Goal: Information Seeking & Learning: Learn about a topic

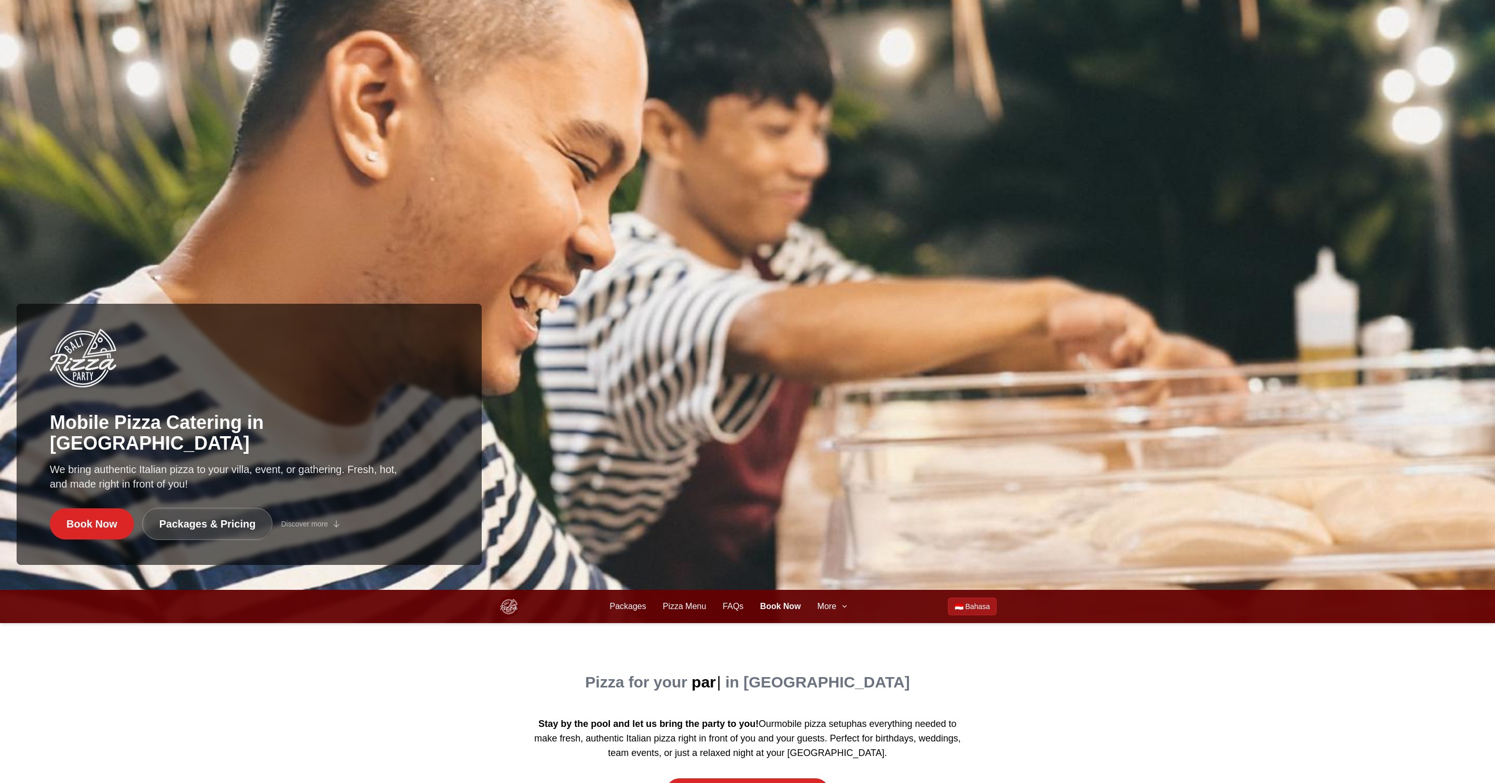
scroll to position [304, 0]
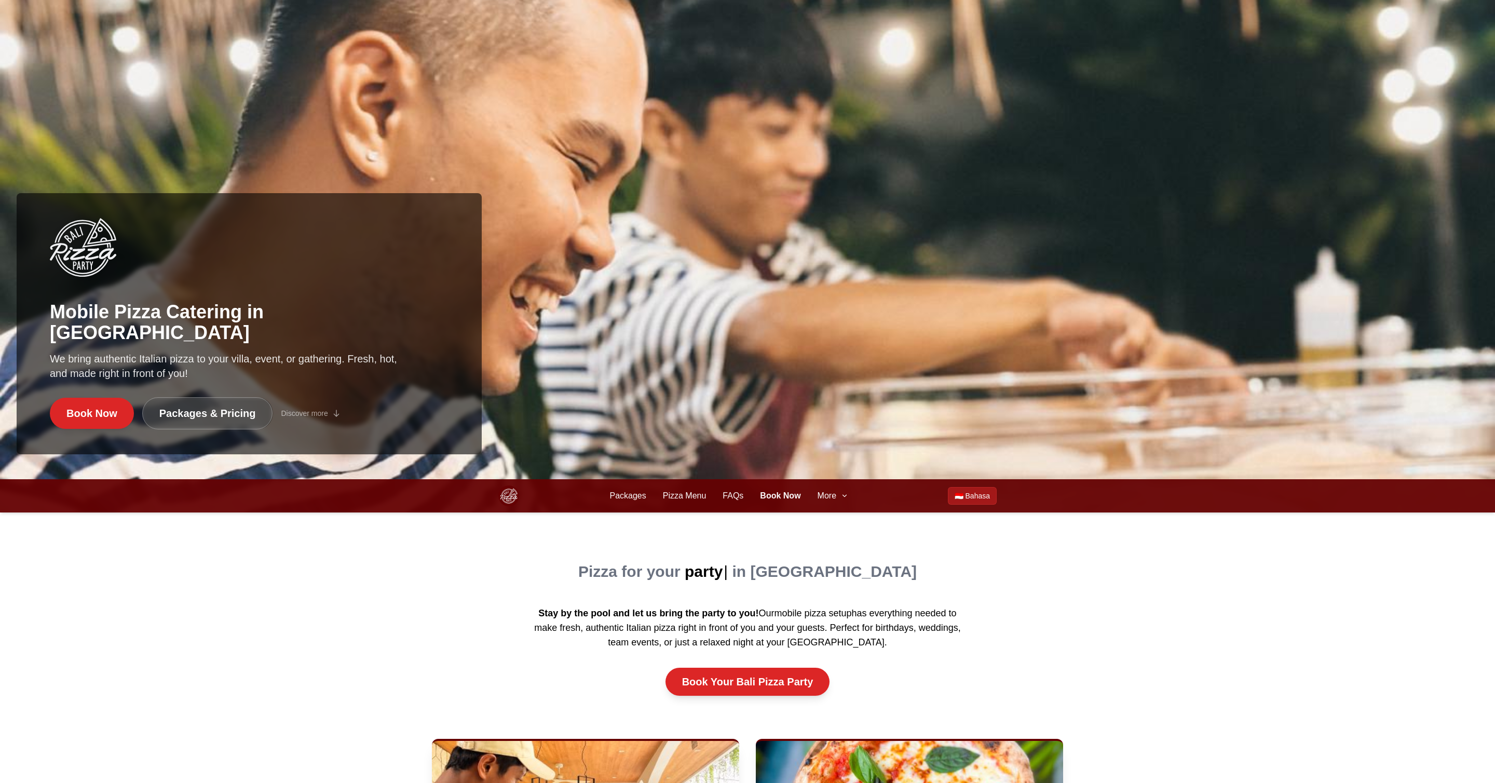
drag, startPoint x: 849, startPoint y: 500, endPoint x: 838, endPoint y: 497, distance: 11.3
click at [841, 498] on button "More" at bounding box center [832, 495] width 31 height 12
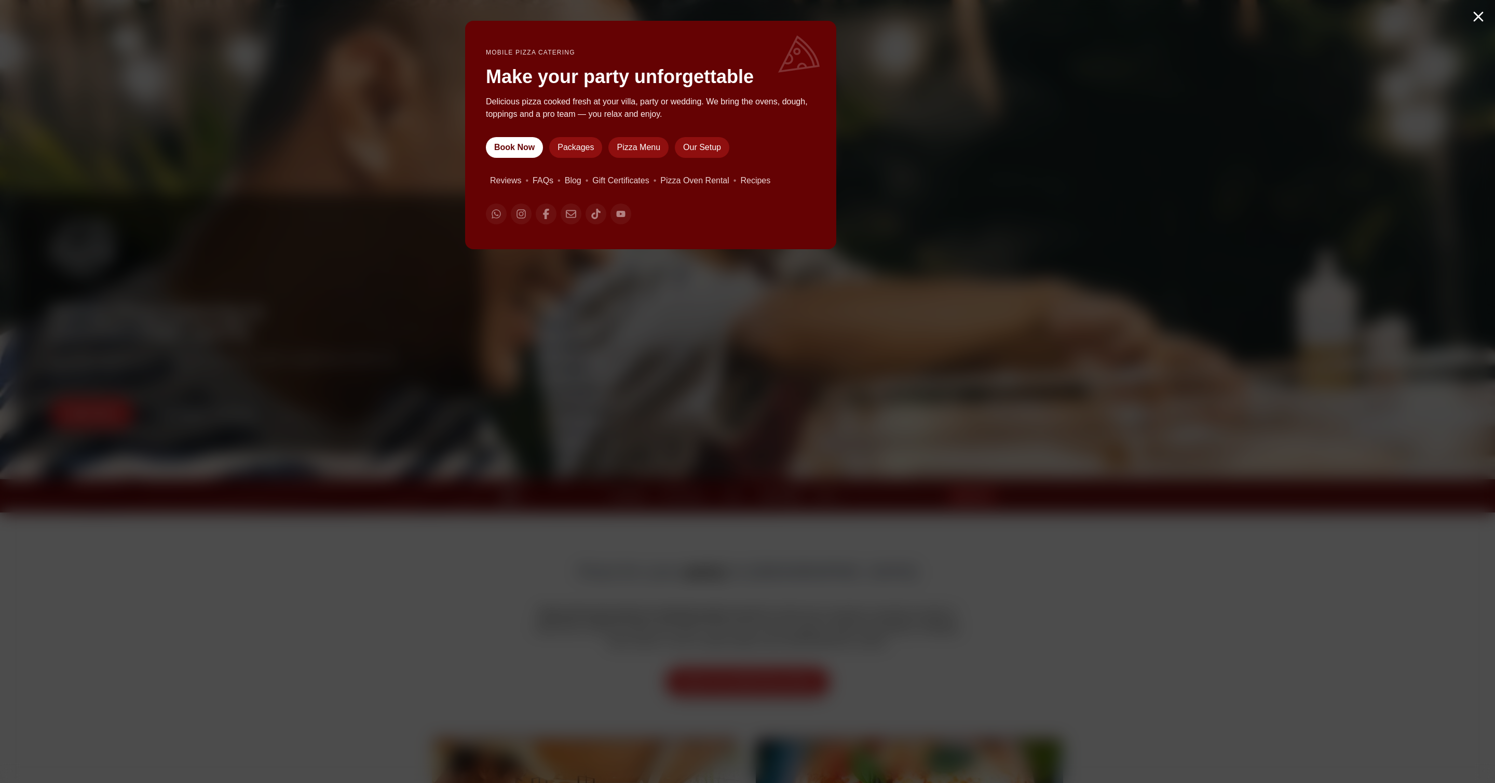
click at [837, 497] on div "Mobile Pizza Catering Make your party unforgettable Delicious pizza cooked fres…" at bounding box center [747, 391] width 1495 height 783
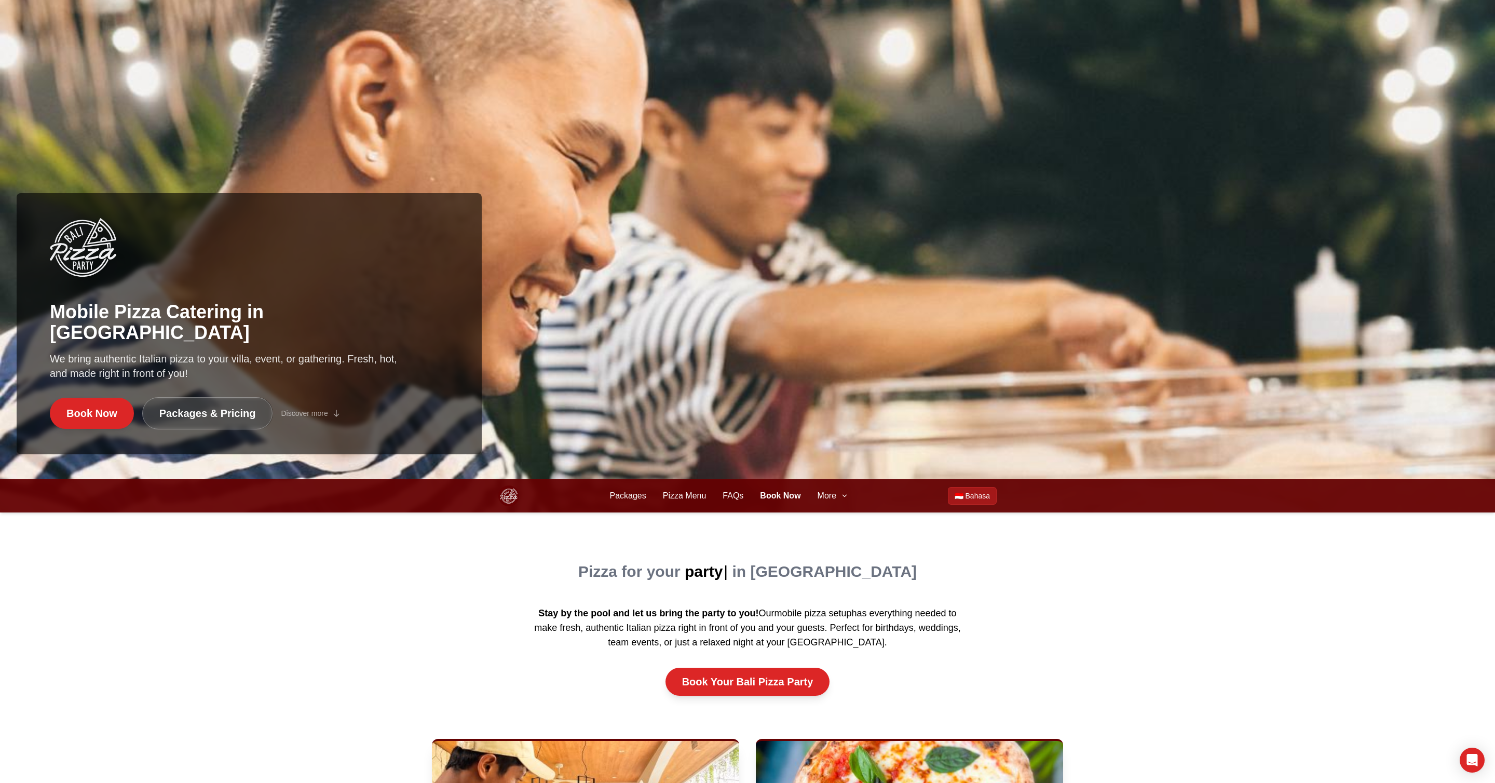
click at [831, 504] on div "Packages Pizza Menu Book Now Packages Pizza Menu FAQs Book Now More 🇮🇩 Bahasa" at bounding box center [747, 495] width 498 height 33
click at [835, 498] on span "More" at bounding box center [826, 495] width 19 height 12
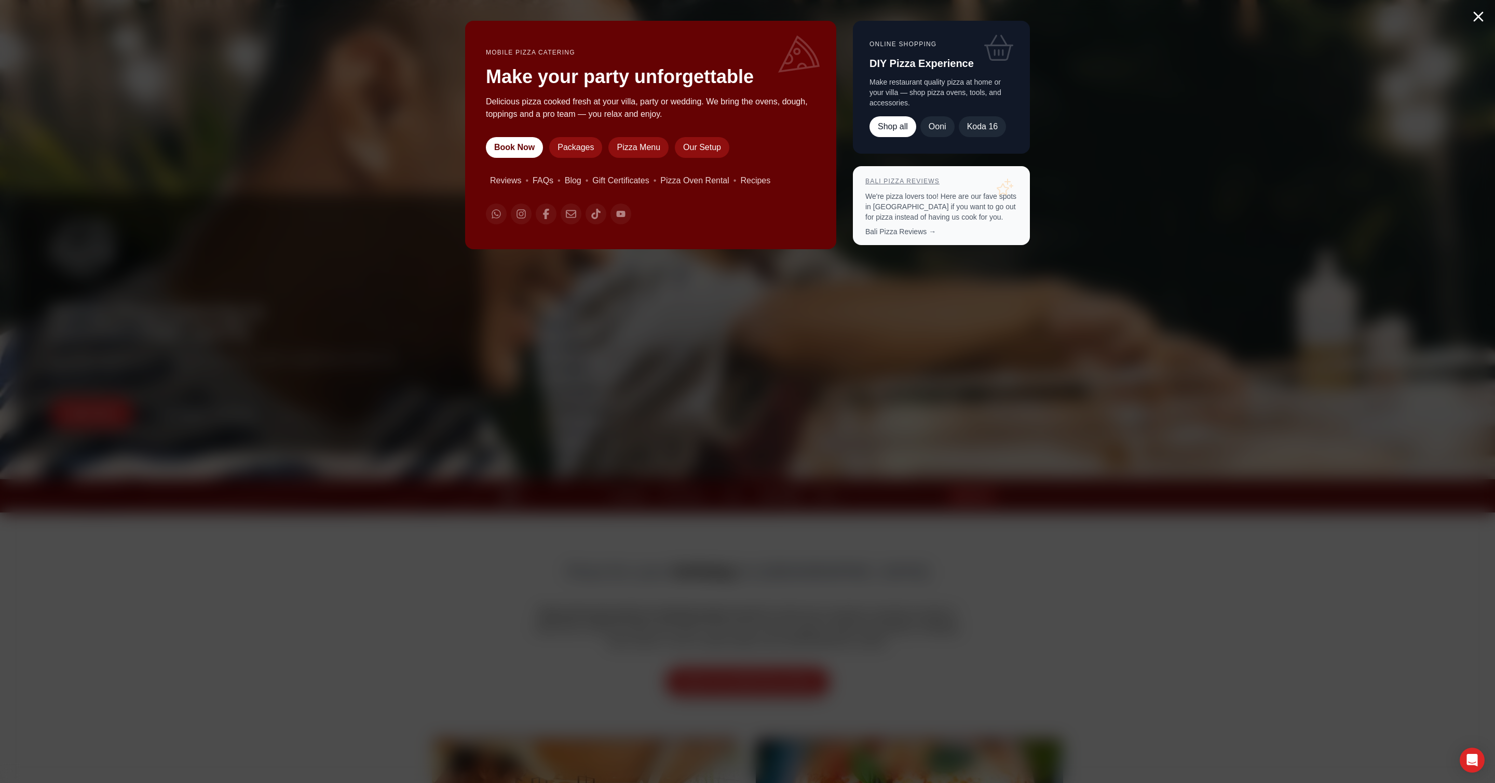
click at [906, 178] on link "Bali Pizza Reviews" at bounding box center [902, 181] width 74 height 7
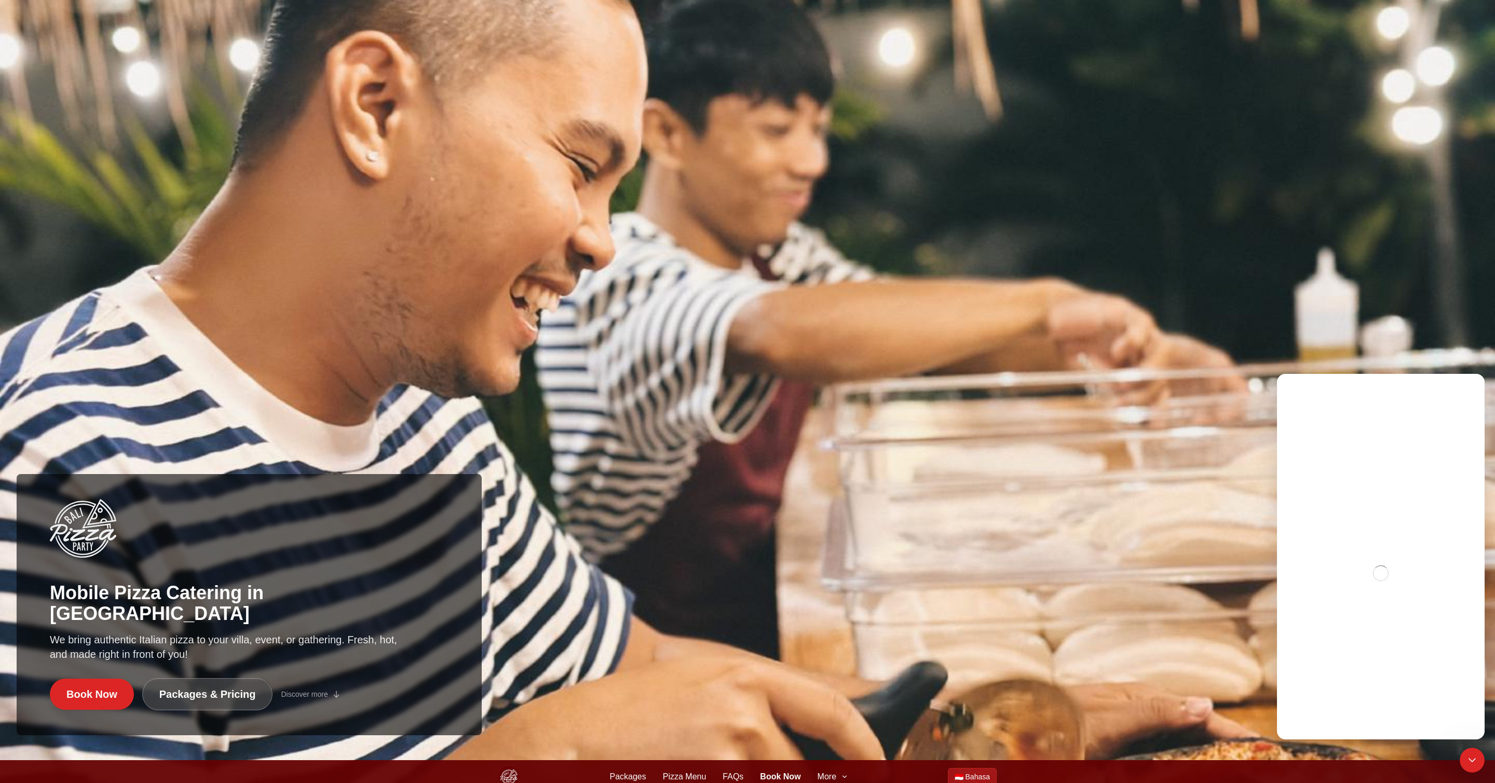
scroll to position [87, 0]
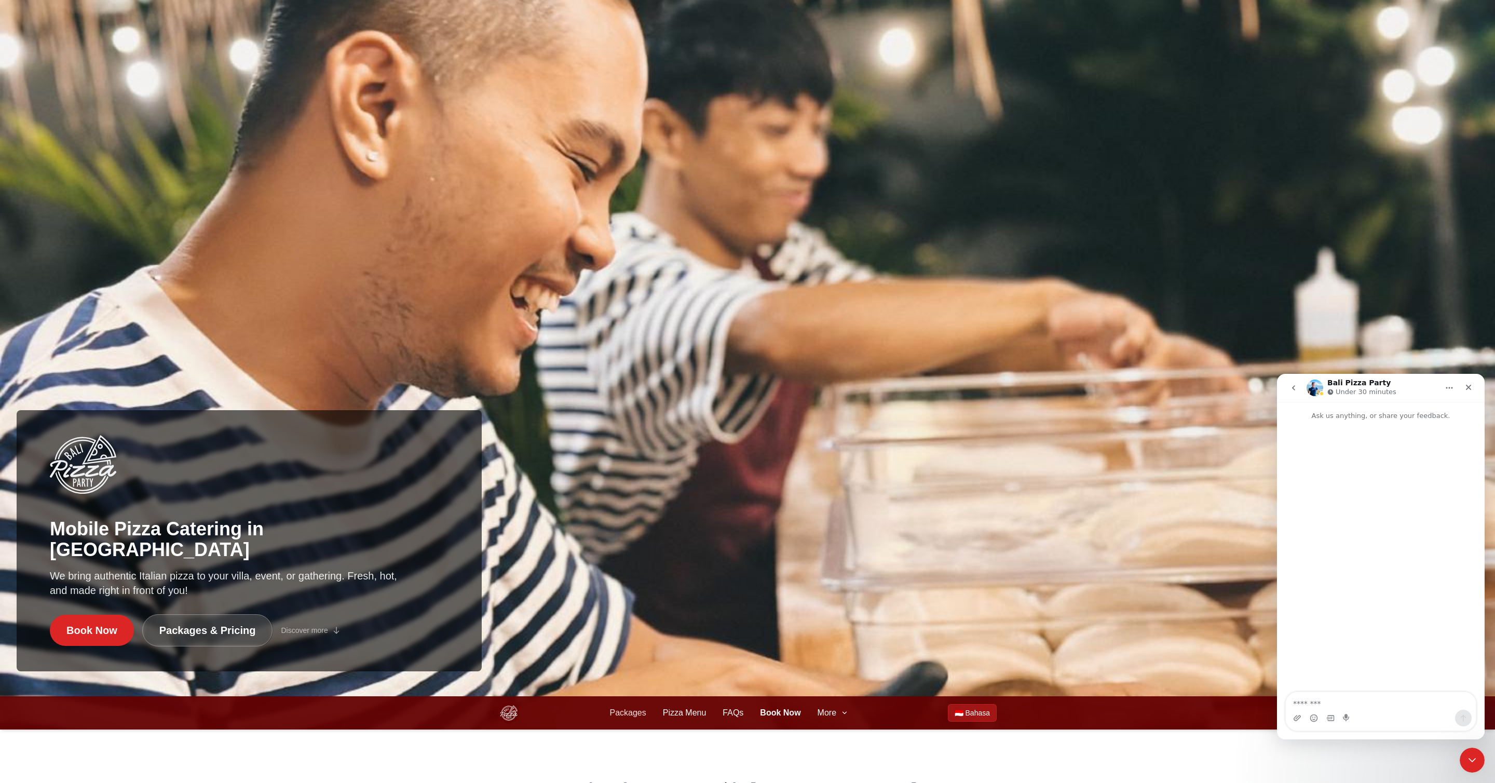
click at [623, 711] on link "Packages" at bounding box center [627, 712] width 36 height 12
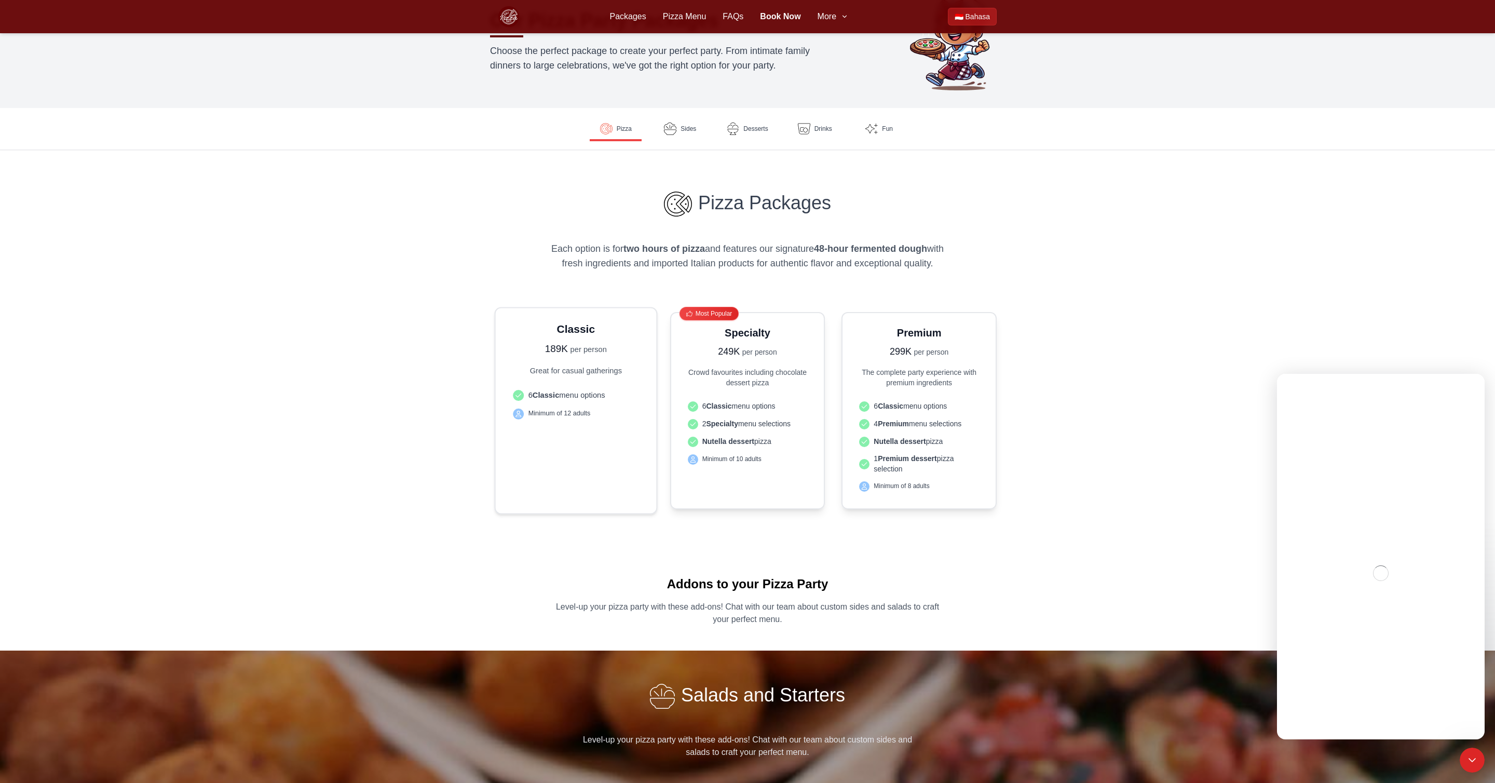
scroll to position [111, 0]
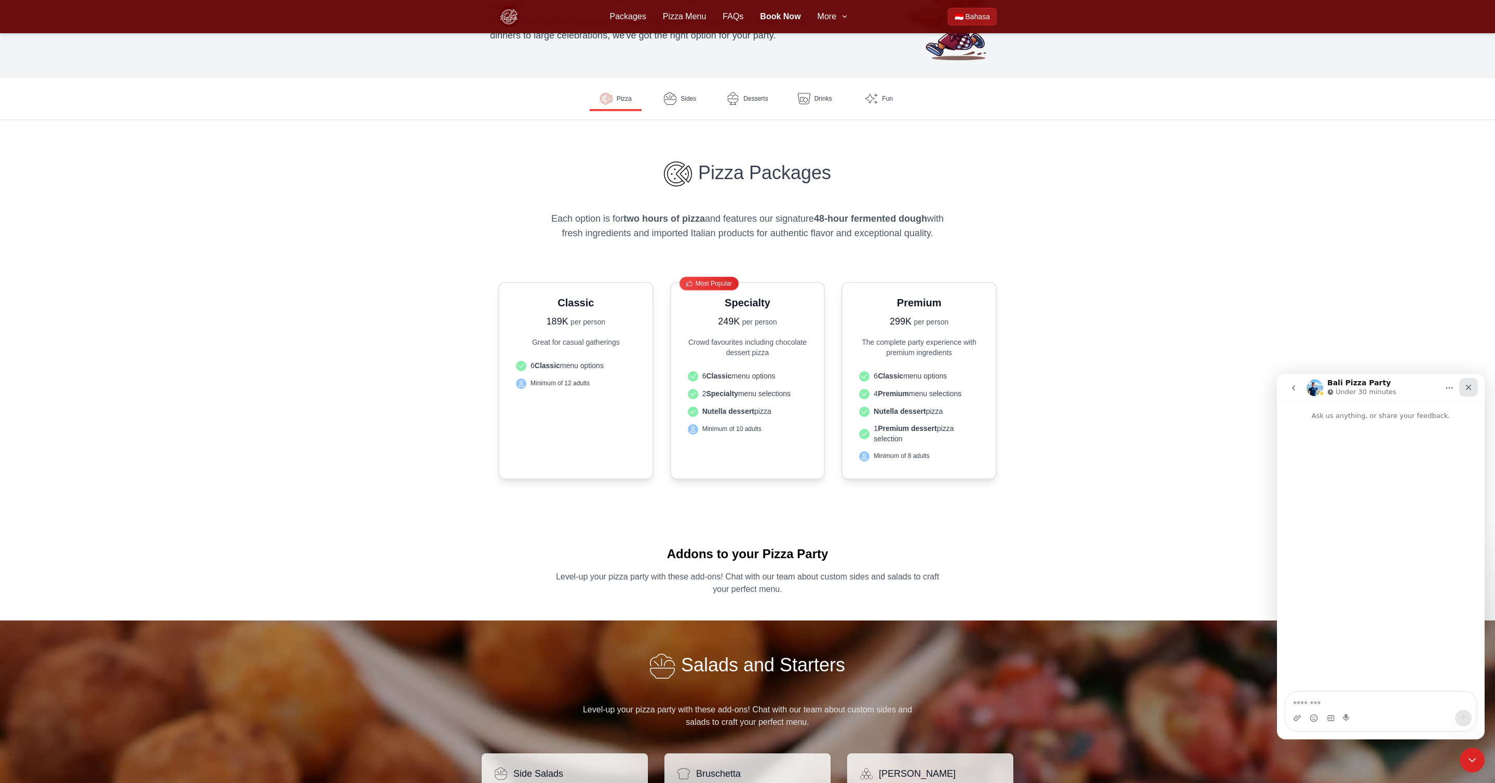
click at [1466, 384] on icon "Close" at bounding box center [1468, 387] width 8 height 8
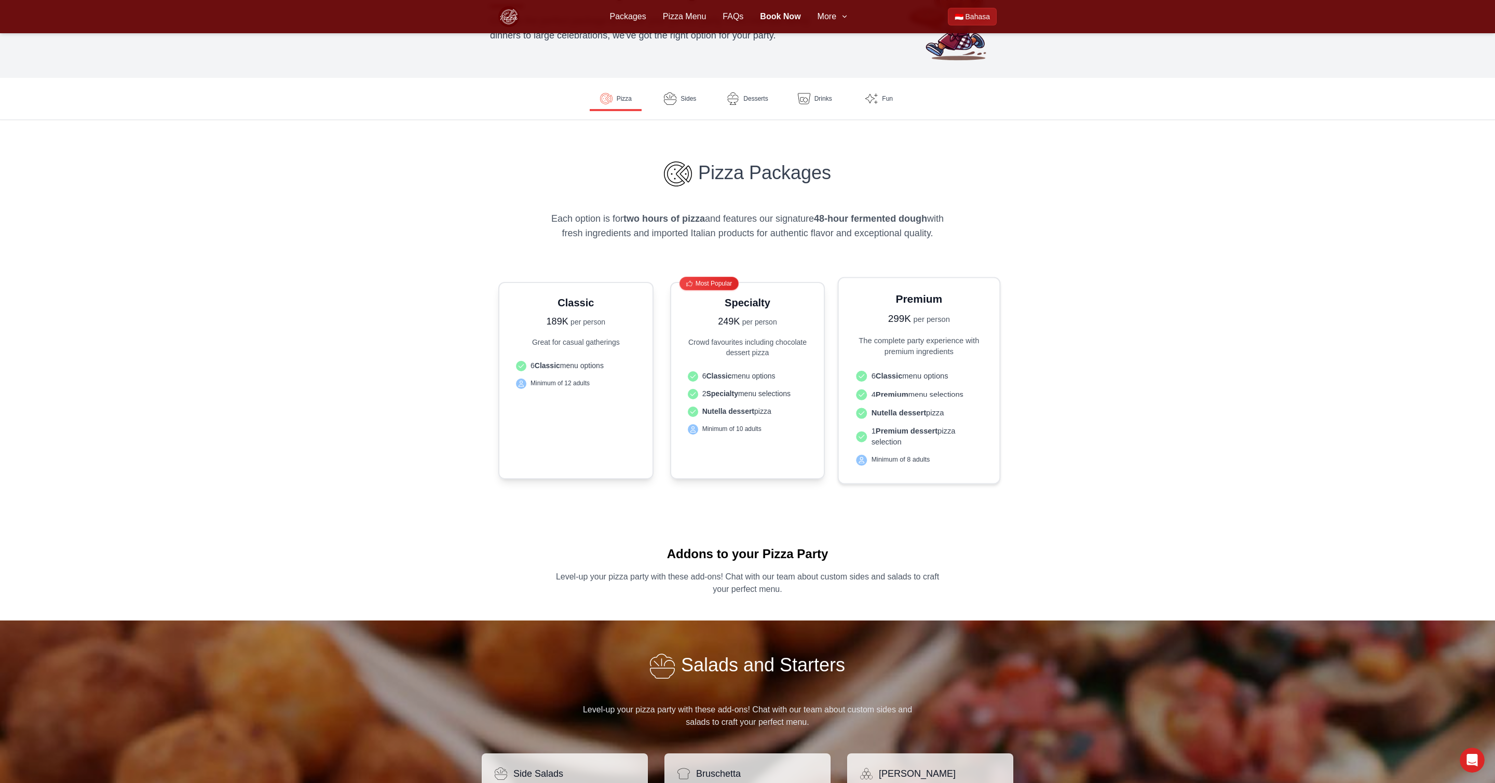
scroll to position [0, 0]
click at [560, 329] on div "Classic 189K per person Great for casual gatherings 6 Classic menu options Mini…" at bounding box center [576, 380] width 134 height 179
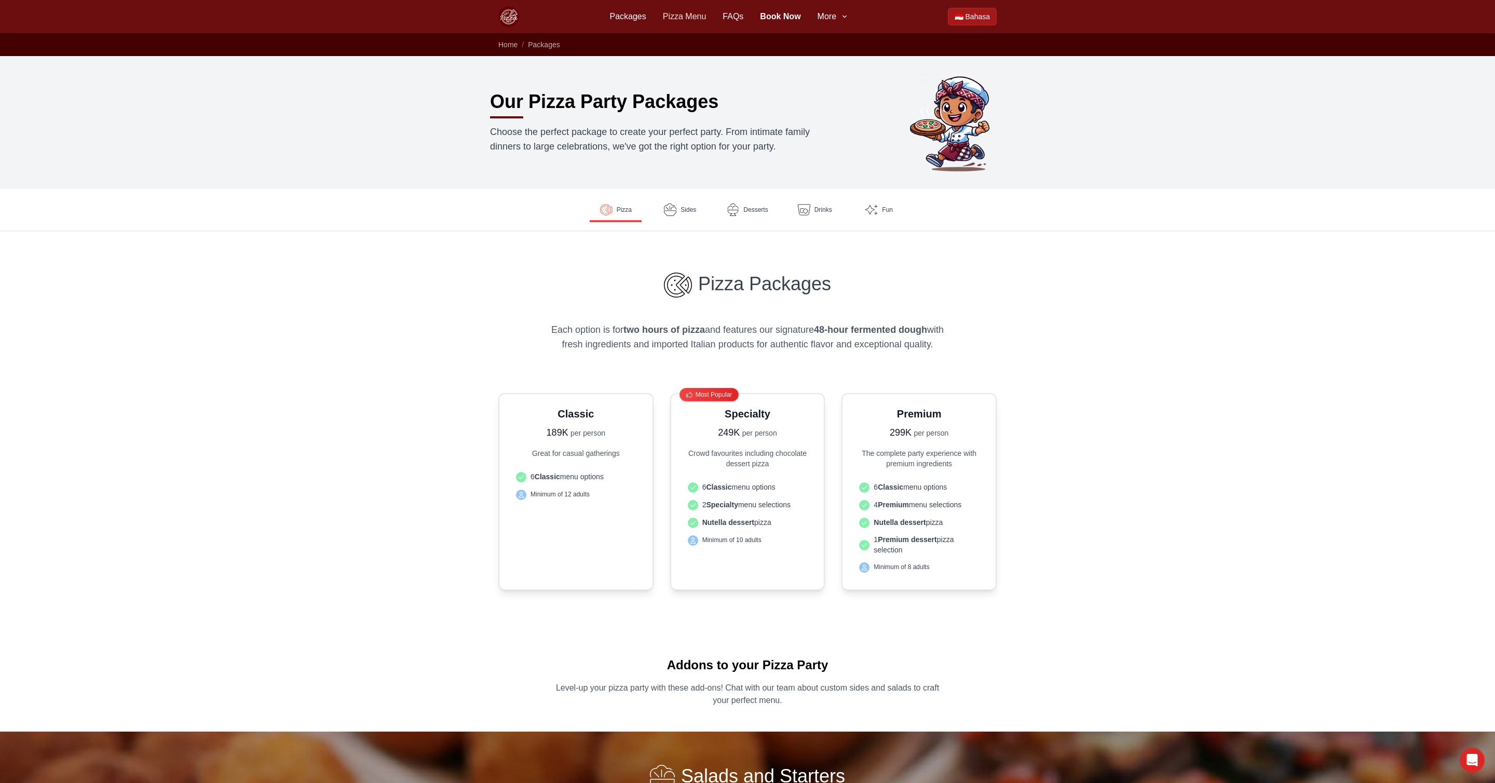
click at [676, 19] on link "Pizza Menu" at bounding box center [685, 16] width 44 height 12
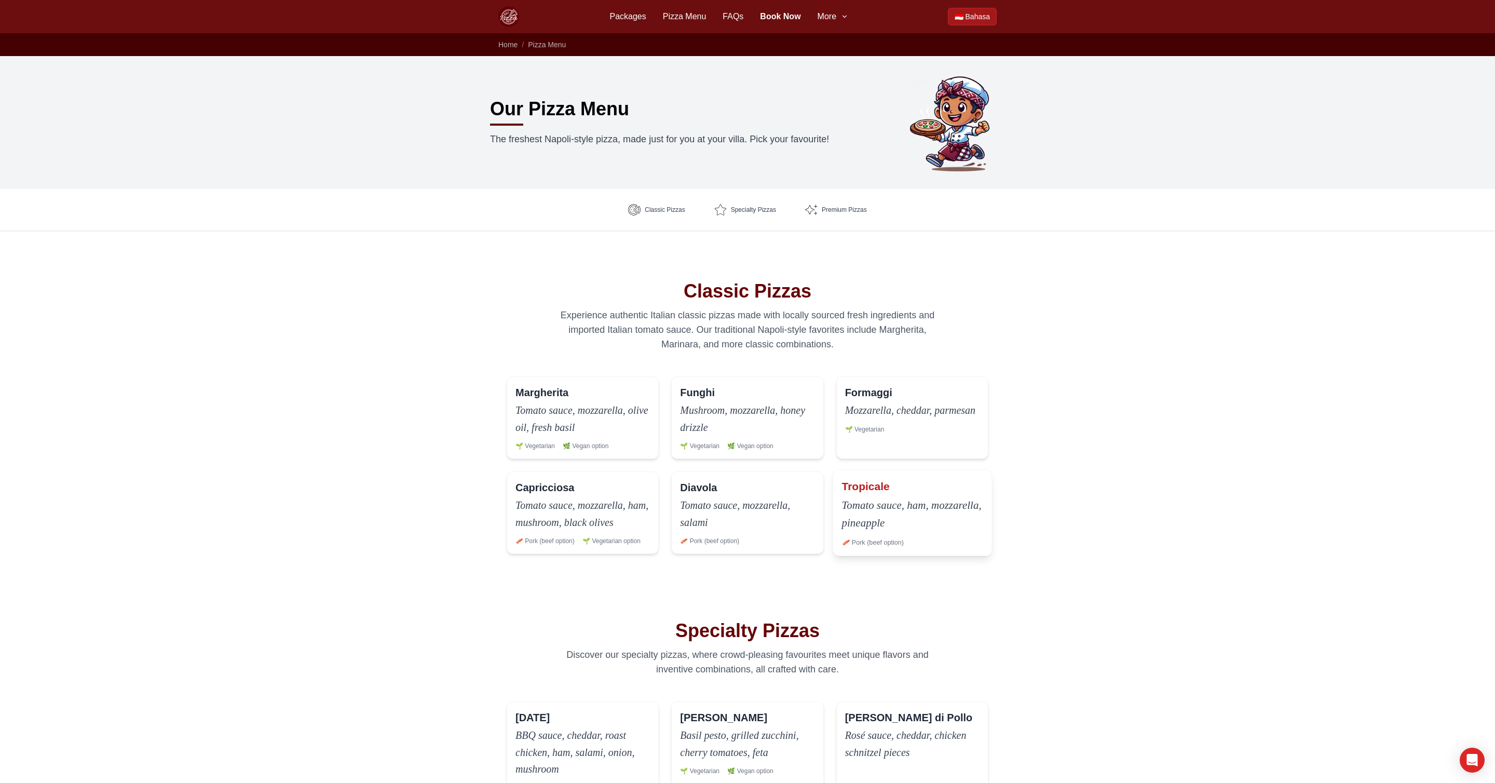
click at [865, 523] on p "Tomato sauce, ham, mozzarella, pineapple" at bounding box center [911, 513] width 141 height 35
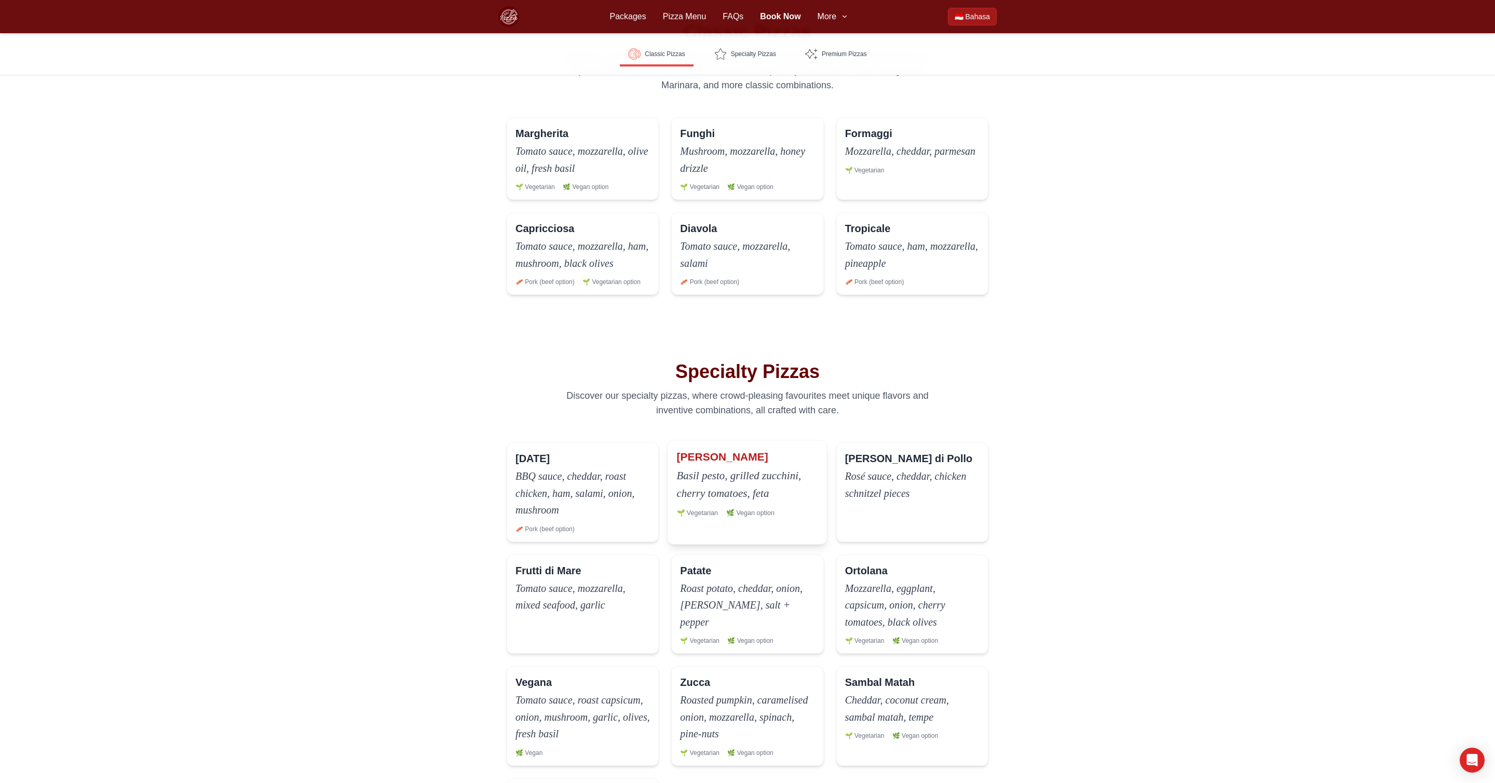
scroll to position [260, 0]
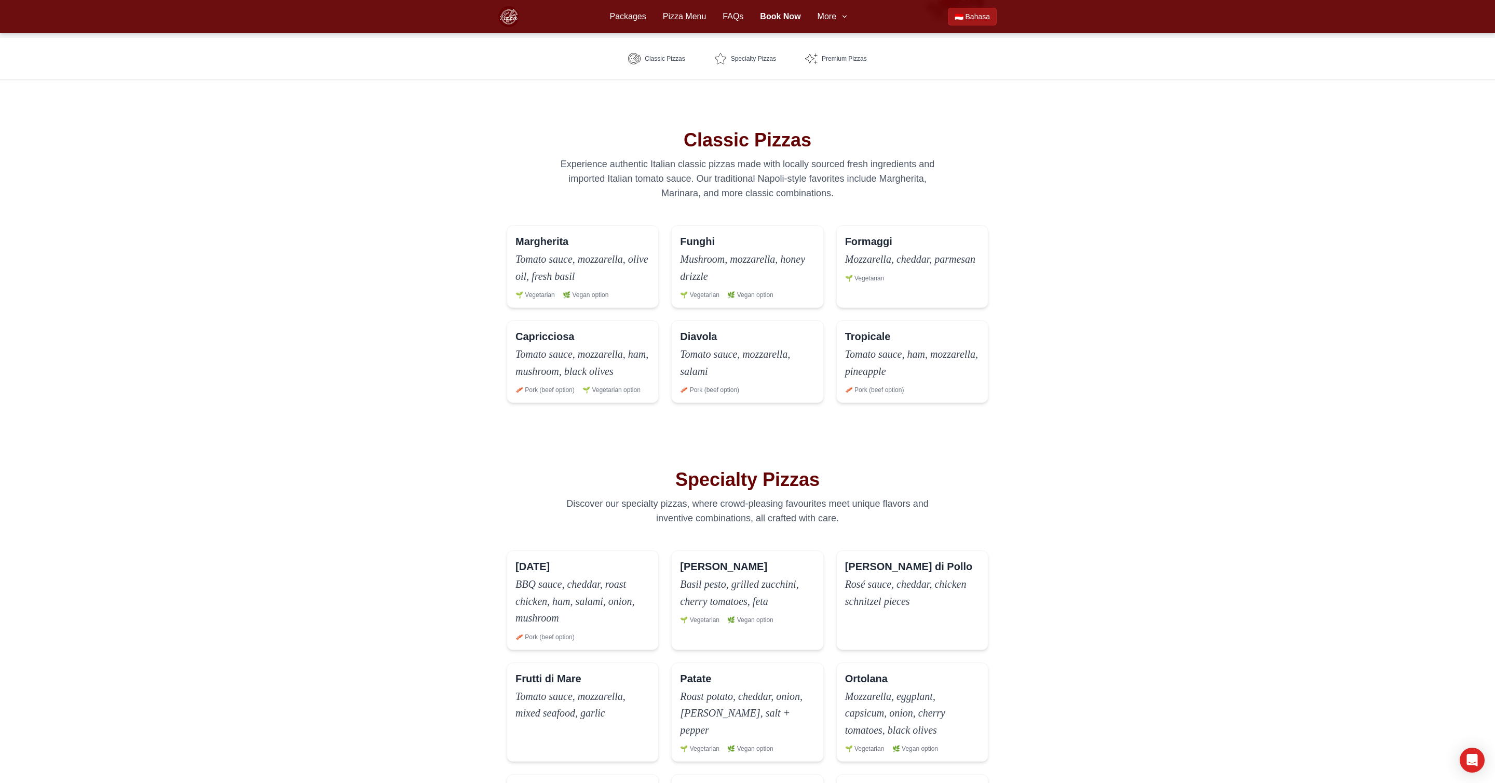
scroll to position [149, 0]
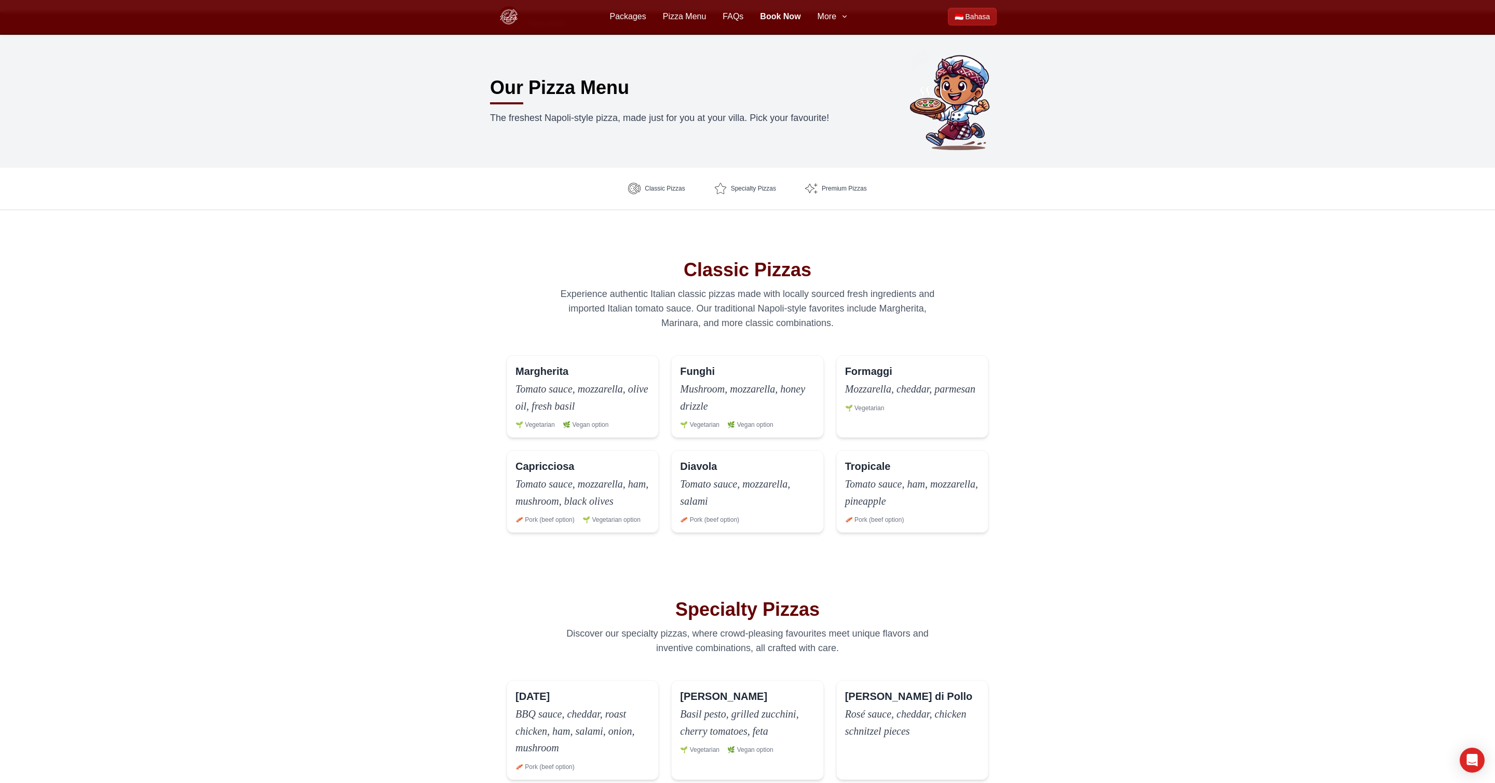
scroll to position [0, 0]
